Goal: Check status: Check status

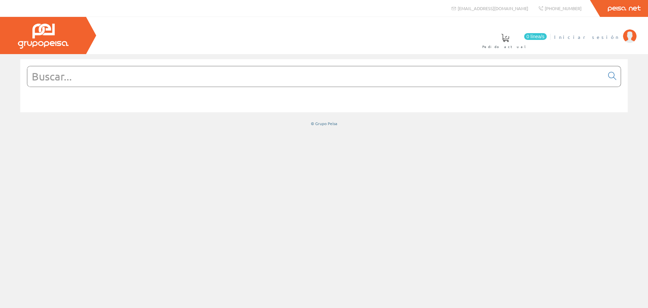
click at [609, 38] on span "Iniciar sesión" at bounding box center [588, 36] width 66 height 7
click at [596, 34] on span "ELECT. Y SERV. [GEOGRAPHIC_DATA], SL" at bounding box center [540, 36] width 160 height 7
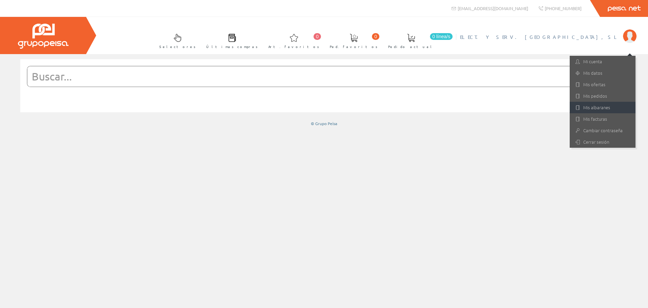
click at [580, 102] on link "Mis albaranes" at bounding box center [603, 107] width 66 height 11
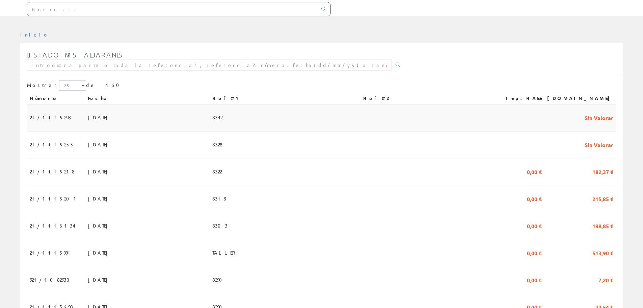
scroll to position [68, 0]
click at [88, 150] on span "[DATE]" at bounding box center [99, 143] width 23 height 11
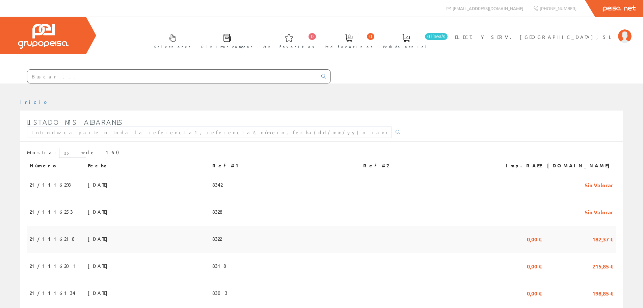
scroll to position [68, 0]
